Goal: Task Accomplishment & Management: Manage account settings

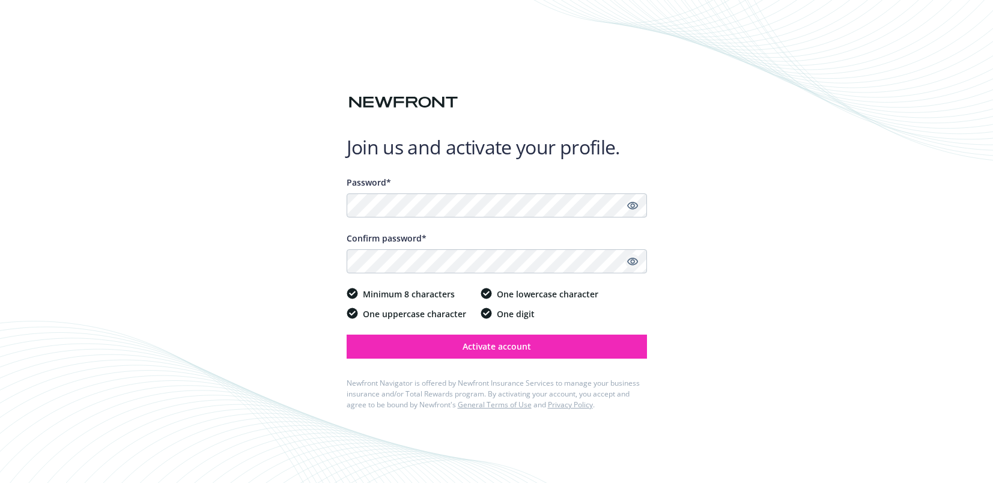
click at [633, 261] on icon "Show password" at bounding box center [632, 261] width 11 height 11
click at [630, 207] on icon "Show password" at bounding box center [632, 205] width 11 height 11
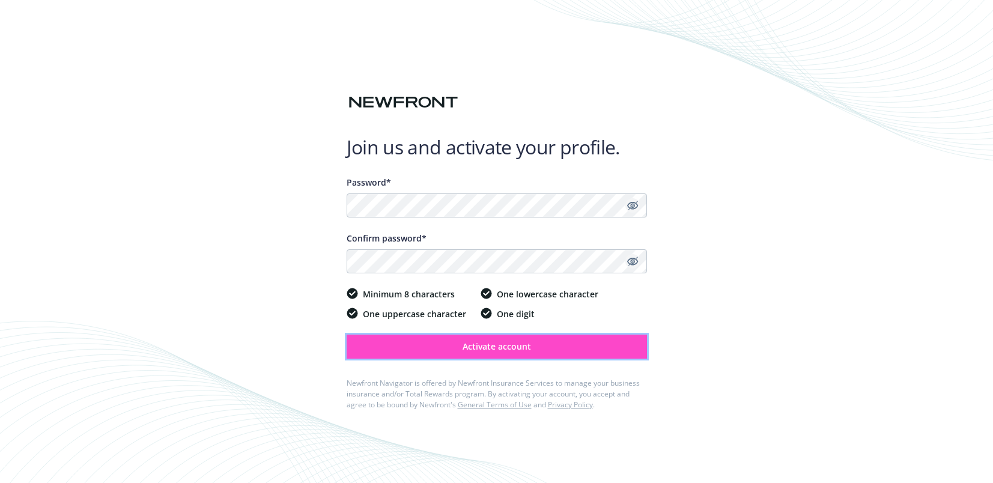
click at [515, 347] on span "Activate account" at bounding box center [497, 346] width 68 height 11
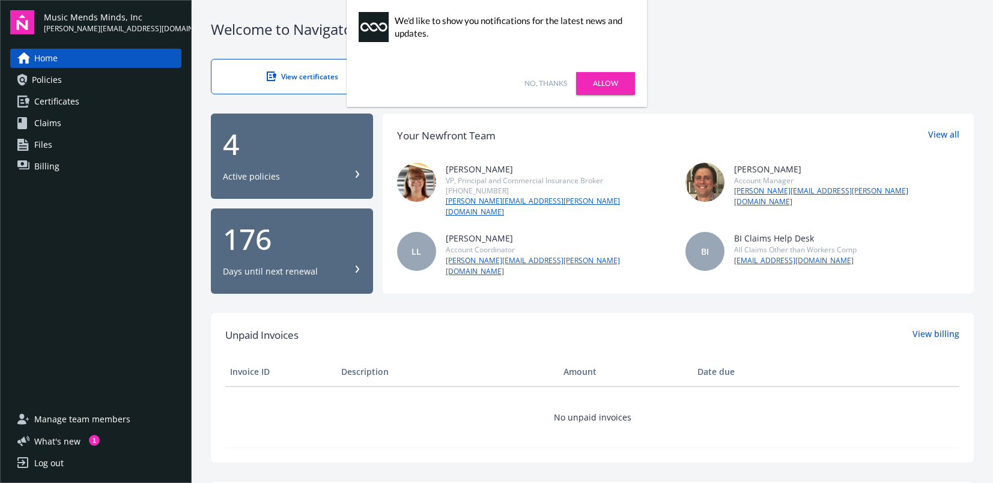
click at [618, 232] on div "LL [PERSON_NAME] Account Coordinator [PERSON_NAME][EMAIL_ADDRESS][PERSON_NAME][…" at bounding box center [534, 254] width 274 height 44
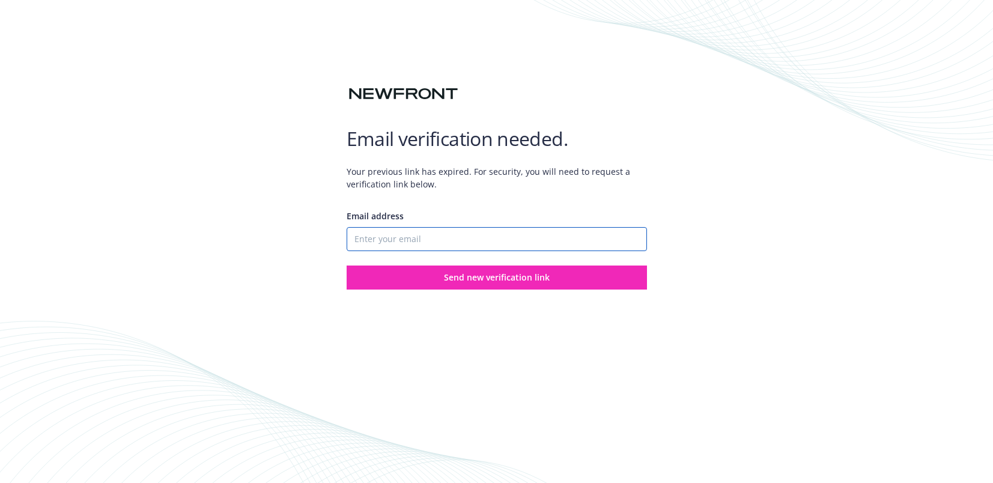
click at [380, 237] on input "Email address" at bounding box center [497, 239] width 300 height 24
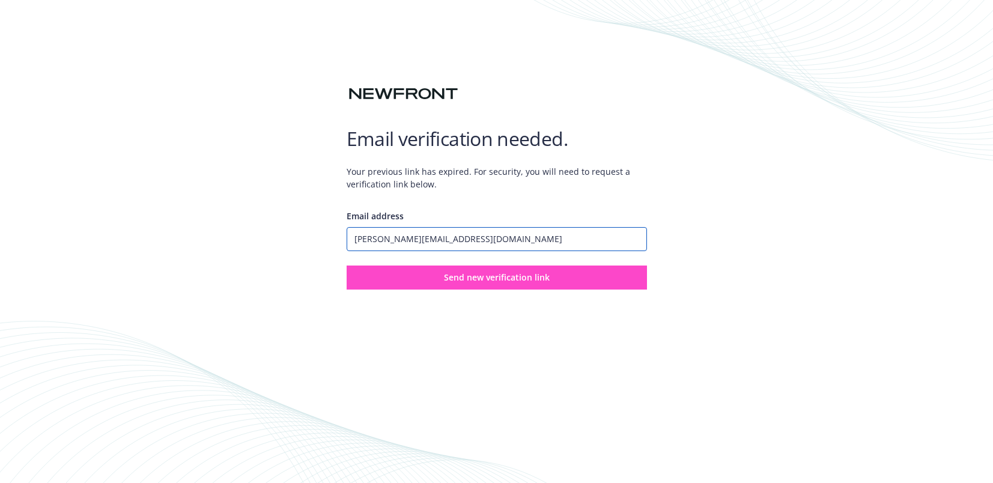
type input "john@musicmendsminds.org"
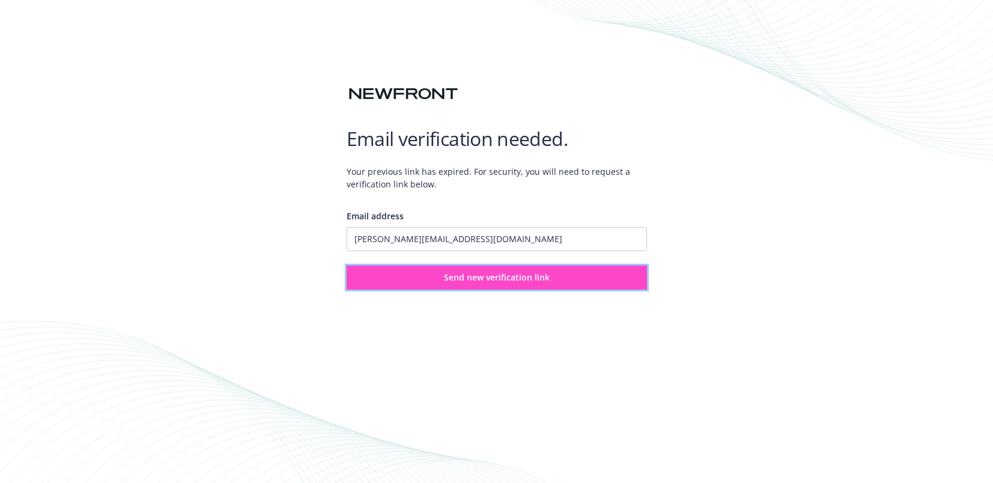
click at [489, 273] on span "Send new verification link" at bounding box center [497, 277] width 106 height 11
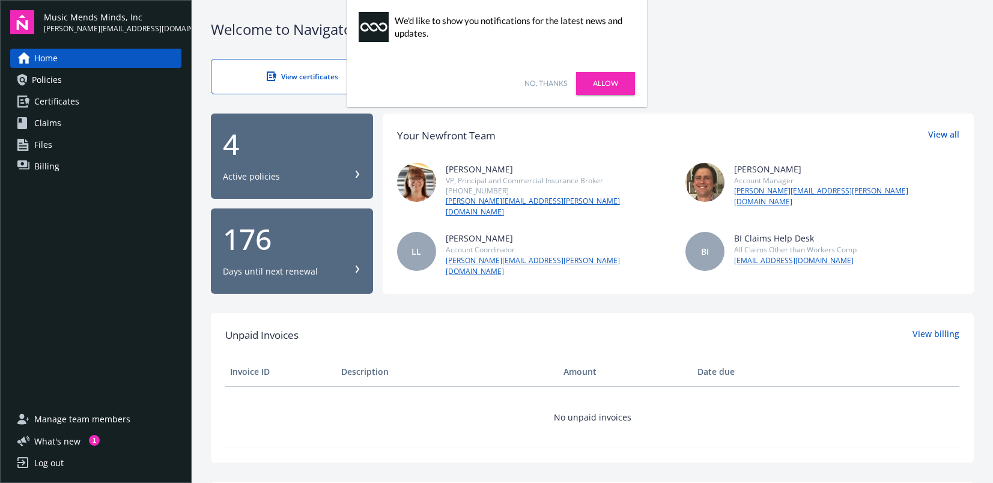
click at [549, 81] on link "No, thanks" at bounding box center [546, 83] width 43 height 11
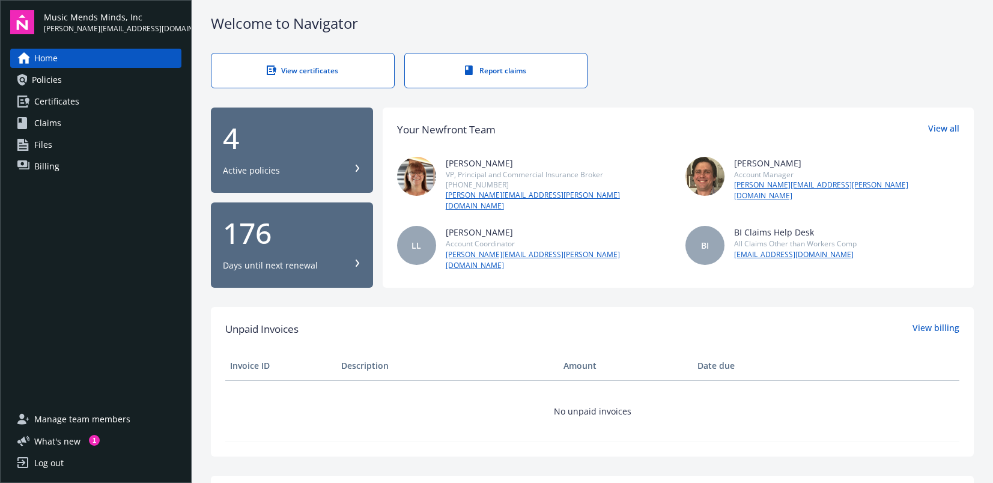
scroll to position [5, 0]
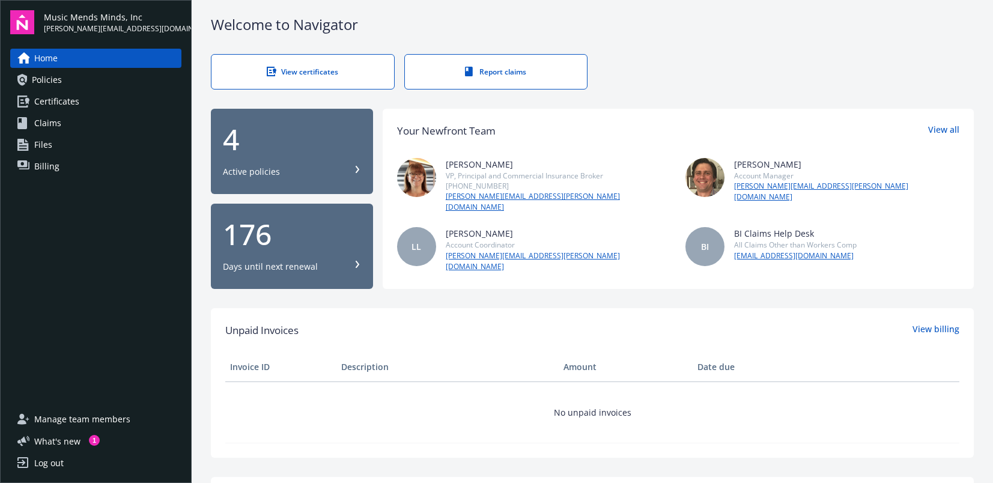
click at [664, 81] on div "View certificates Report claims" at bounding box center [592, 71] width 763 height 35
